Goal: Task Accomplishment & Management: Use online tool/utility

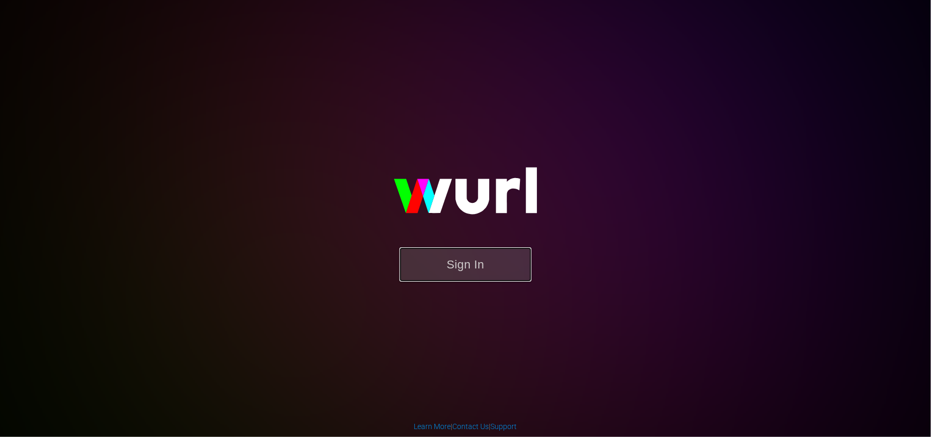
click at [522, 262] on button "Sign In" at bounding box center [465, 264] width 132 height 34
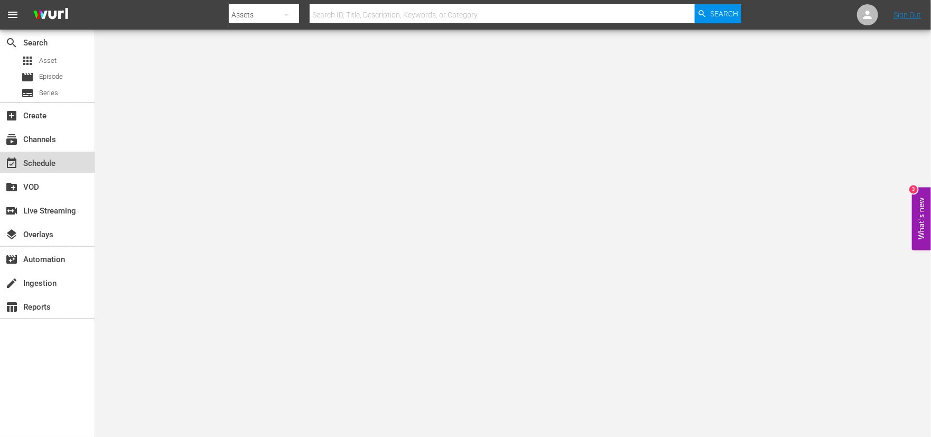
click at [52, 165] on div "event_available Schedule" at bounding box center [29, 162] width 59 height 10
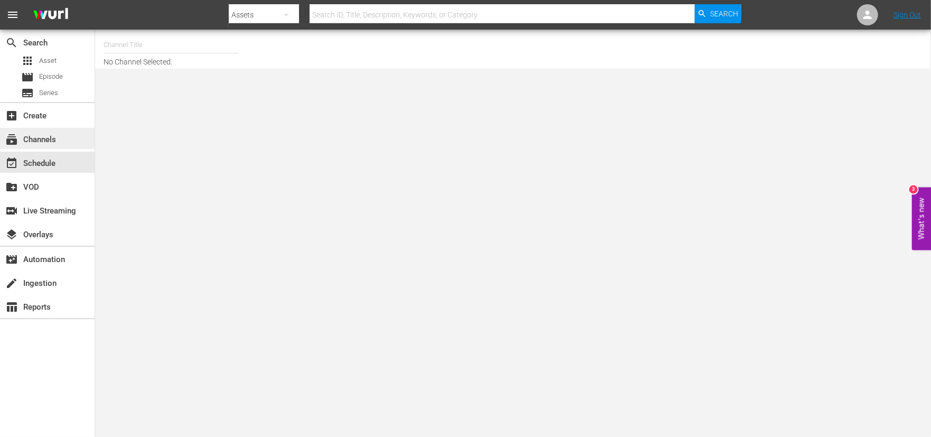
click at [44, 138] on div "subscriptions Channels" at bounding box center [29, 138] width 59 height 10
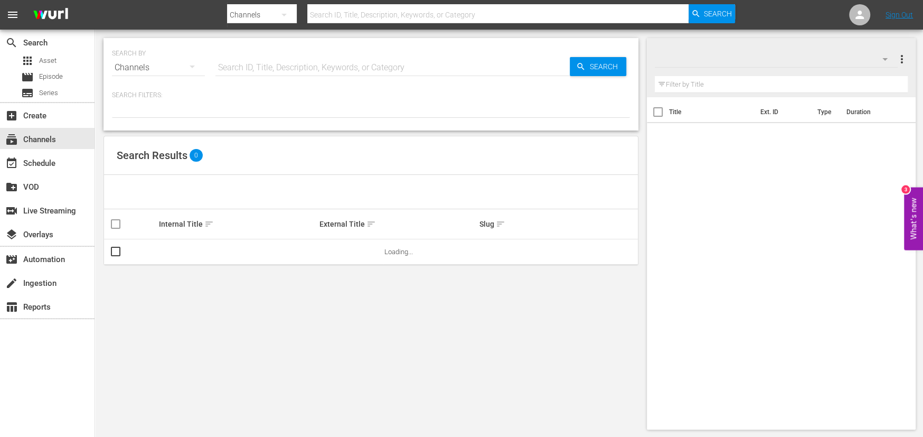
click at [258, 66] on input "text" at bounding box center [393, 67] width 354 height 25
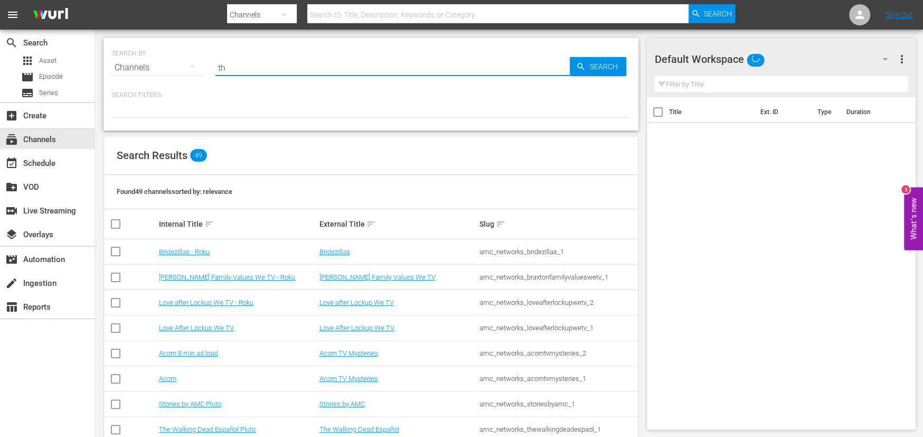
type input "t"
type input "AMC Showcase"
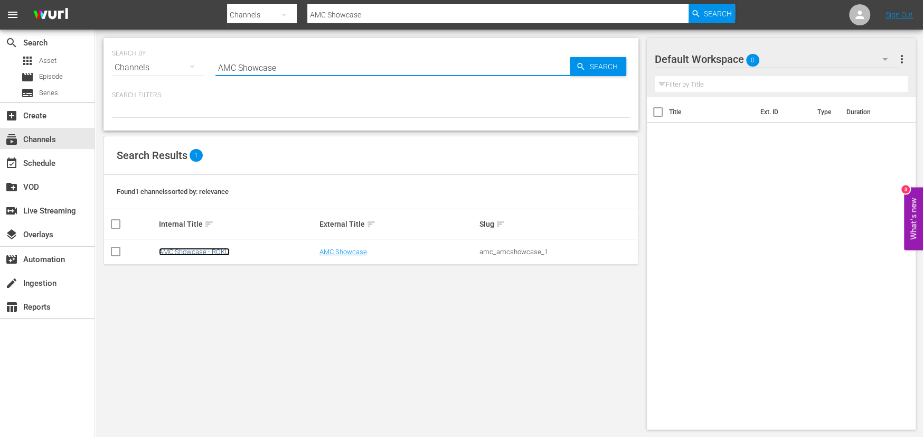
click at [192, 251] on link "AMC Showcase - ROKU" at bounding box center [194, 252] width 71 height 8
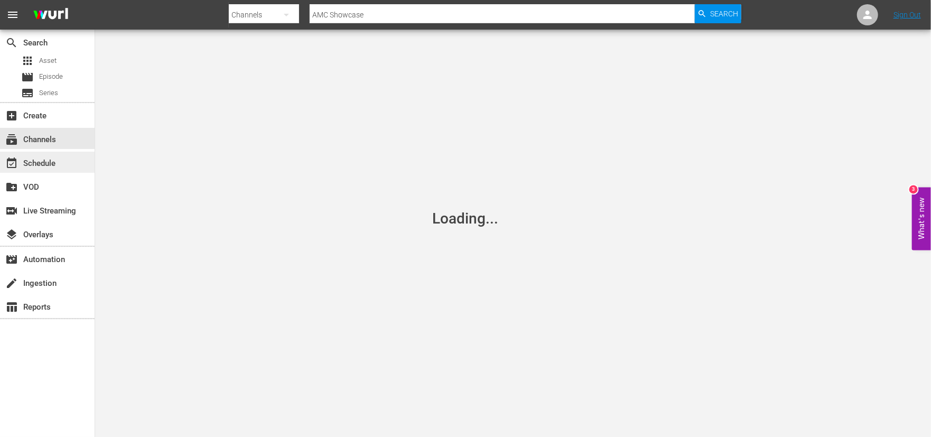
click at [43, 166] on div "event_available Schedule" at bounding box center [29, 162] width 59 height 10
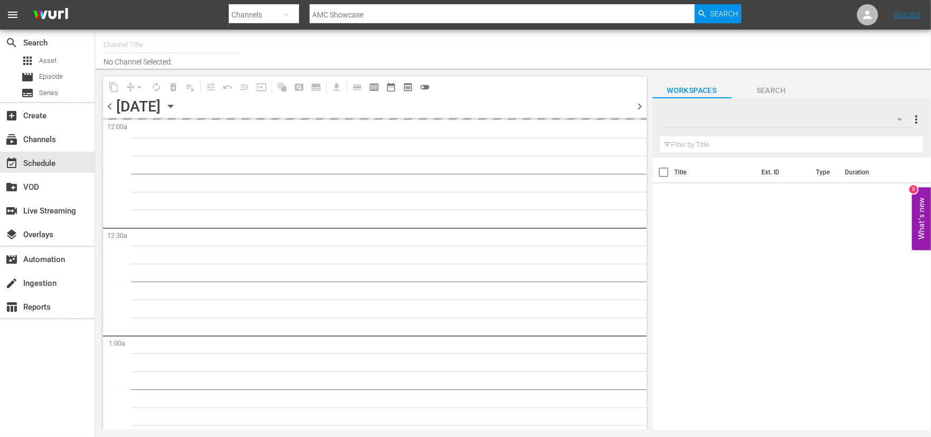
type input "AMC Showcase - ROKU (964)"
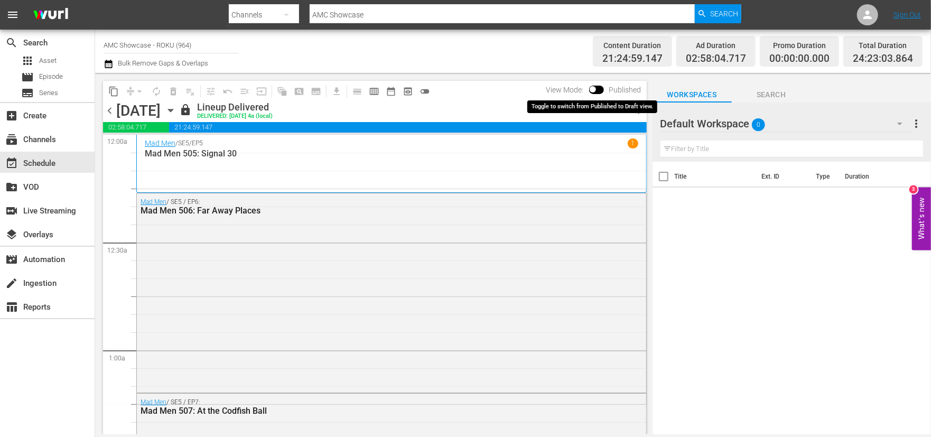
click at [593, 89] on input "checkbox" at bounding box center [593, 91] width 22 height 7
click at [604, 90] on input "checkbox" at bounding box center [605, 91] width 22 height 7
checkbox input "false"
click at [12, 15] on span "menu" at bounding box center [12, 14] width 13 height 13
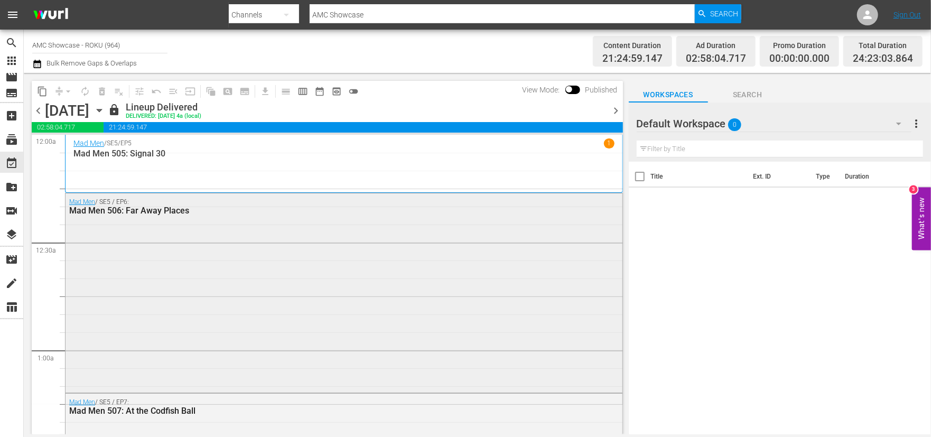
click at [130, 229] on div "Mad Men / SE5 / EP6: Mad Men 506: Far Away Places" at bounding box center [344, 291] width 557 height 197
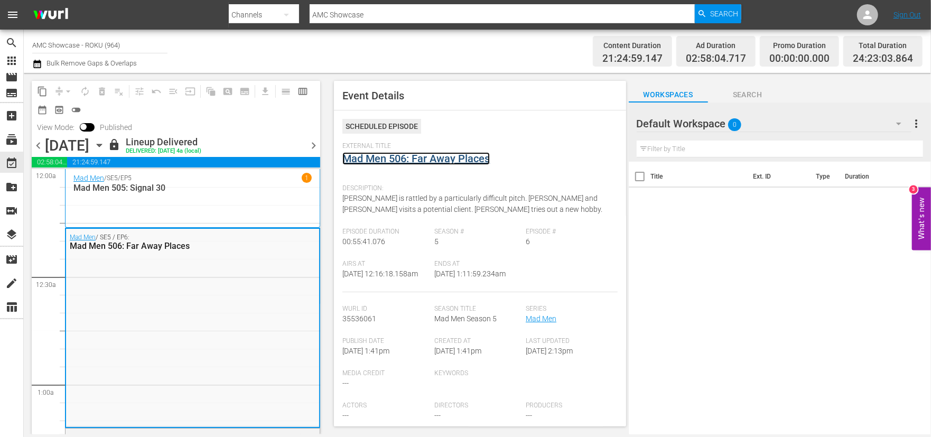
click at [481, 154] on link "Mad Men 506: Far Away Places" at bounding box center [415, 158] width 147 height 13
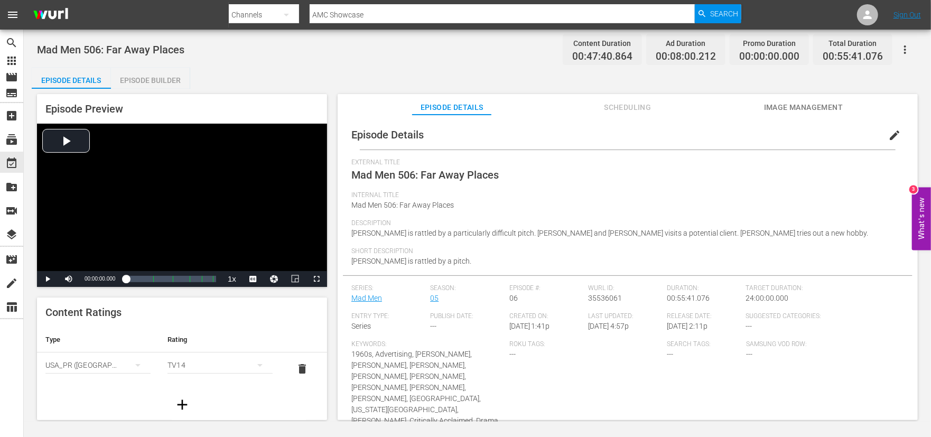
click at [622, 110] on span "Scheduling" at bounding box center [627, 107] width 79 height 13
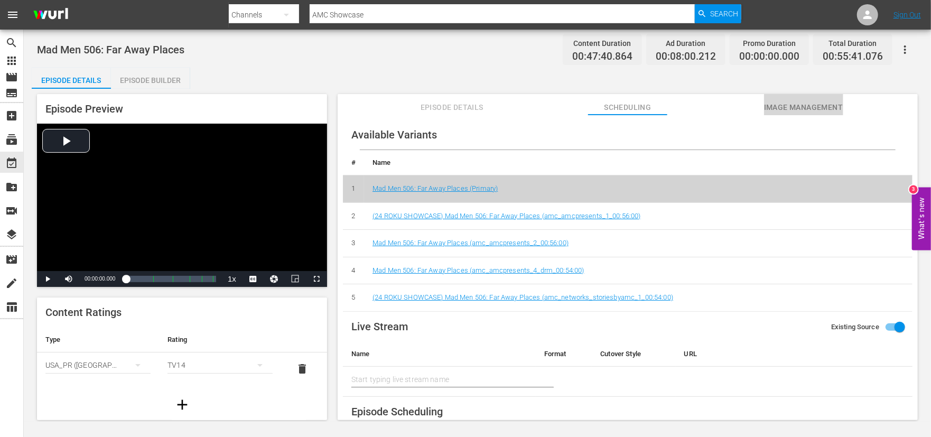
drag, startPoint x: 782, startPoint y: 102, endPoint x: 781, endPoint y: 109, distance: 6.9
click at [782, 104] on span "Image Management" at bounding box center [803, 107] width 79 height 13
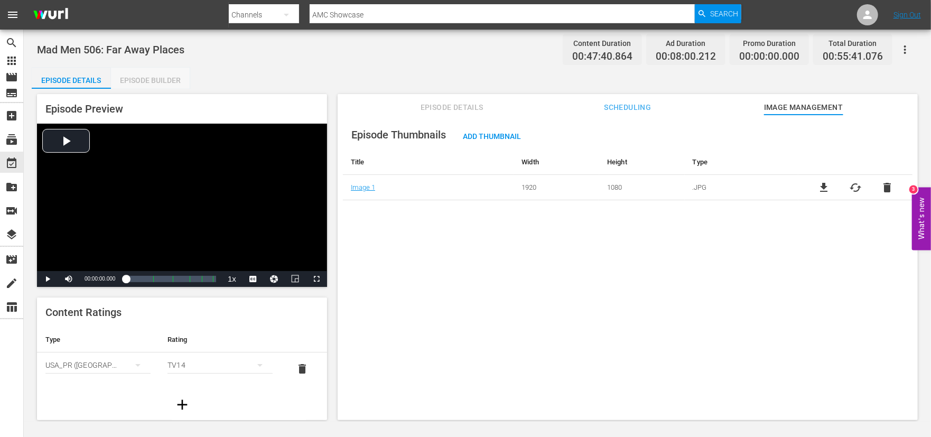
click at [160, 81] on div "Episode Builder" at bounding box center [150, 80] width 79 height 25
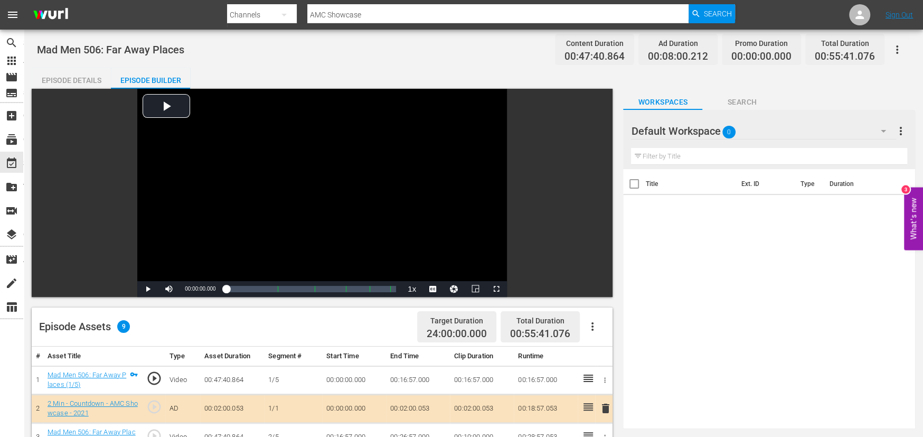
click at [94, 82] on div "Episode Details" at bounding box center [71, 80] width 79 height 25
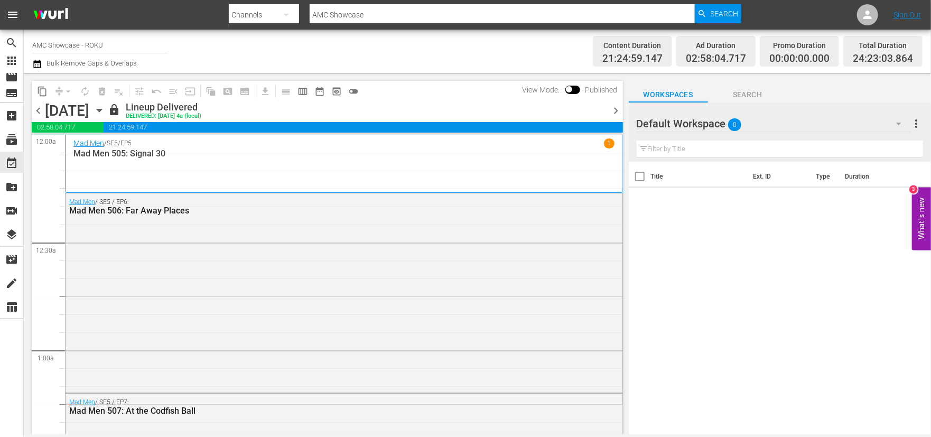
click at [568, 175] on div "Mad Men / SE5 / EP5 1 Mad Men 505: Signal 30" at bounding box center [343, 163] width 541 height 51
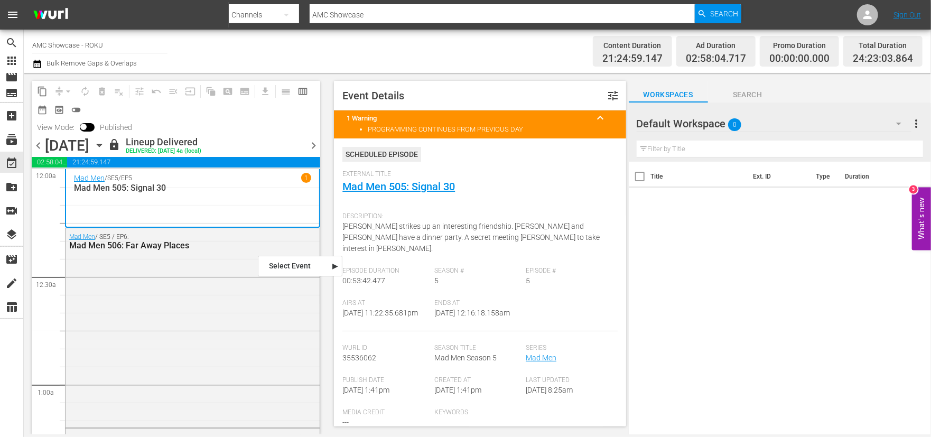
click at [263, 258] on nav "Select Event Mad Men 506: Far Away Places" at bounding box center [300, 266] width 85 height 21
click at [236, 252] on div "Mad Men / SE5 / EP6: Mad Men 506: Far Away Places" at bounding box center [193, 241] width 254 height 26
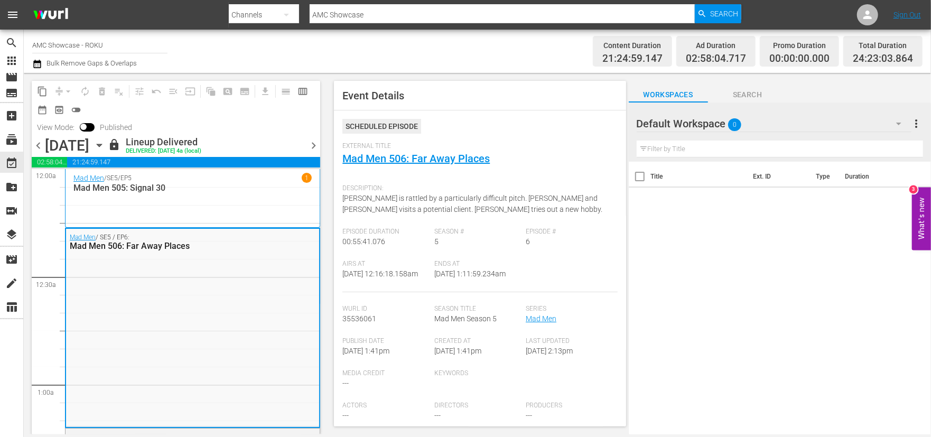
click at [228, 192] on p "Mad Men 505: Signal 30" at bounding box center [192, 188] width 238 height 10
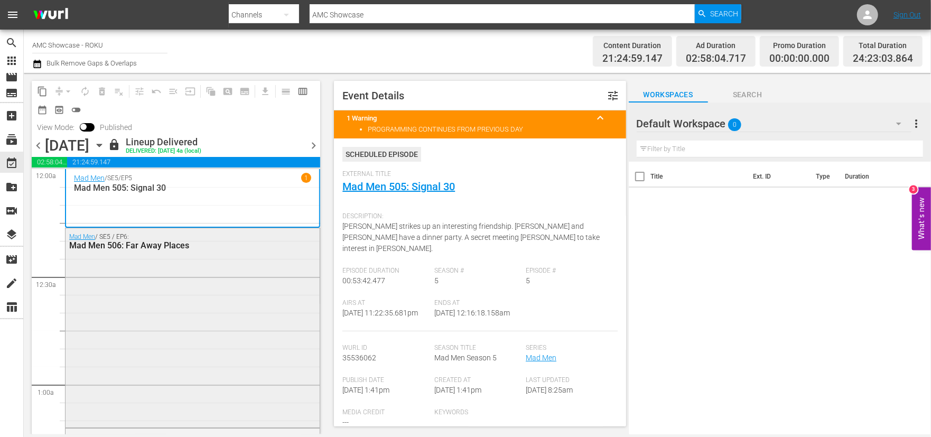
click at [232, 285] on div "Mad Men / SE5 / EP6: Mad Men 506: Far Away Places" at bounding box center [193, 326] width 254 height 197
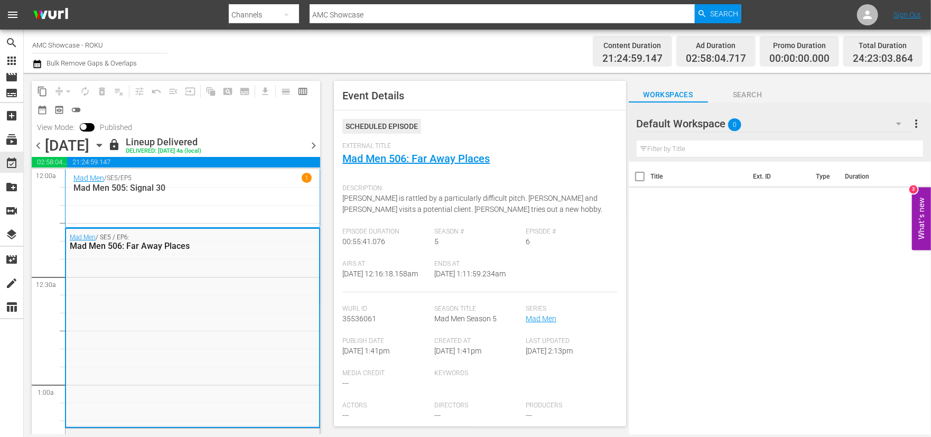
click at [206, 200] on div "Mad Men / SE5 / EP5 1 Mad Men 505: Signal 30" at bounding box center [192, 198] width 238 height 51
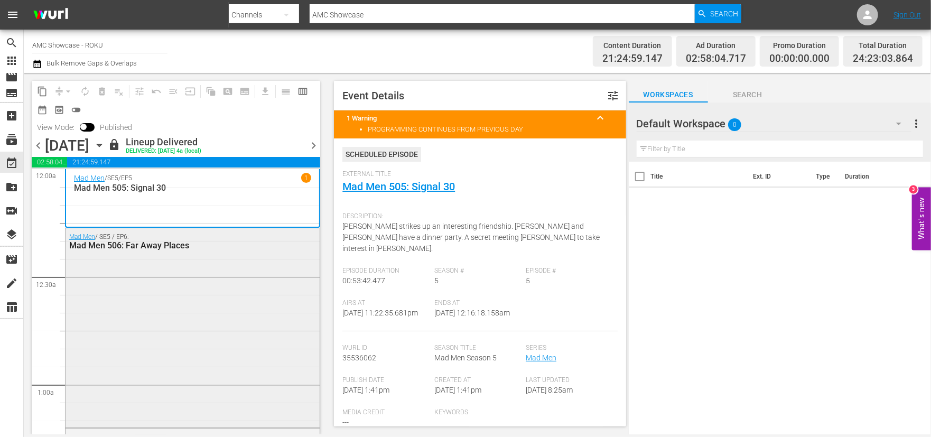
click at [198, 259] on div "Mad Men / SE5 / EP6: Mad Men 506: Far Away Places" at bounding box center [193, 326] width 254 height 197
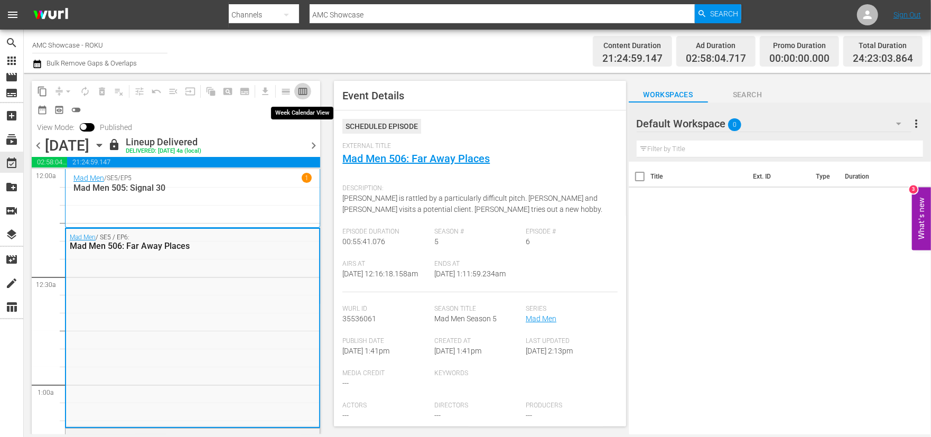
click at [304, 90] on span "calendar_view_week_outlined" at bounding box center [302, 91] width 11 height 11
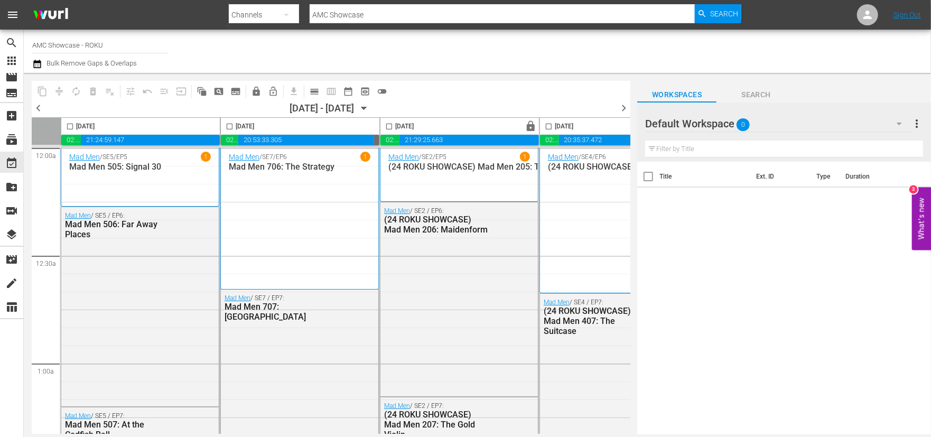
click at [370, 108] on icon "button" at bounding box center [364, 108] width 12 height 12
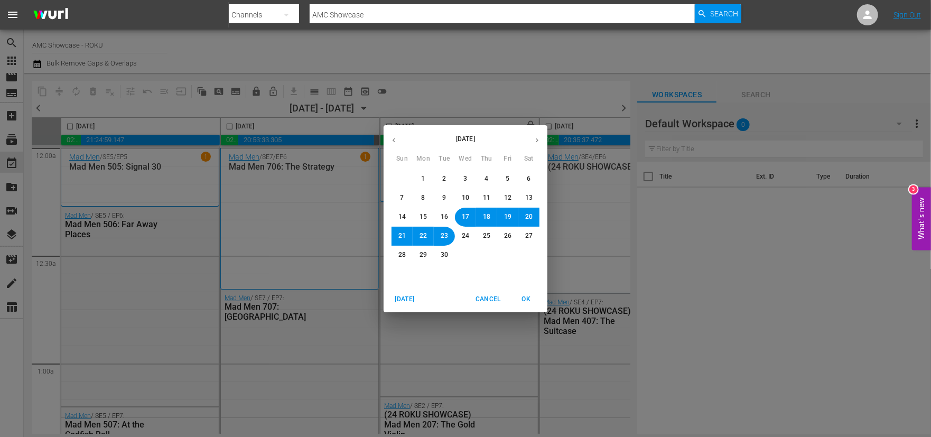
click at [389, 108] on div "[DATE] Sun Mon Tue Wed Thu Fri Sat 31 1 2 3 4 5 6 7 8 9 10 11 12 13 14 15 16 17…" at bounding box center [465, 218] width 931 height 437
